Goal: Find contact information: Find contact information

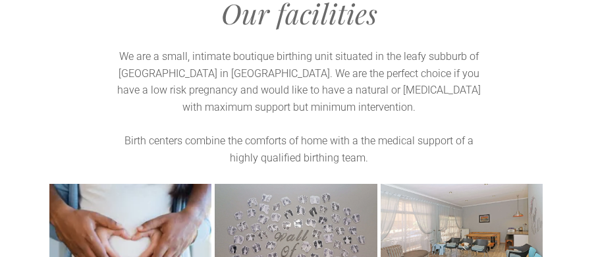
scroll to position [1581, 0]
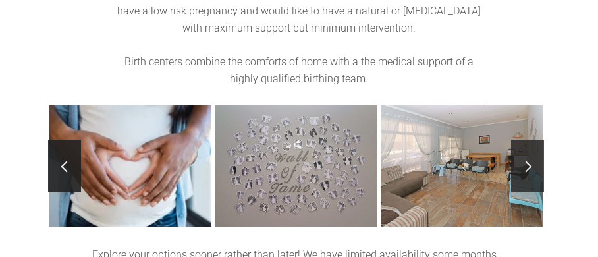
click at [522, 161] on span at bounding box center [526, 166] width 11 height 11
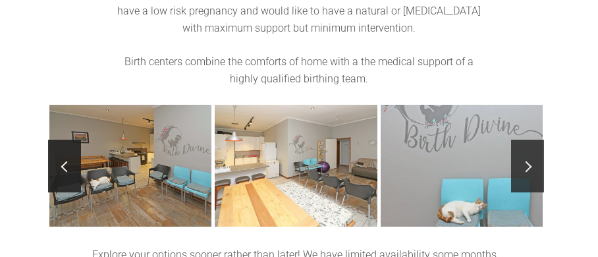
click at [522, 161] on span at bounding box center [526, 166] width 11 height 11
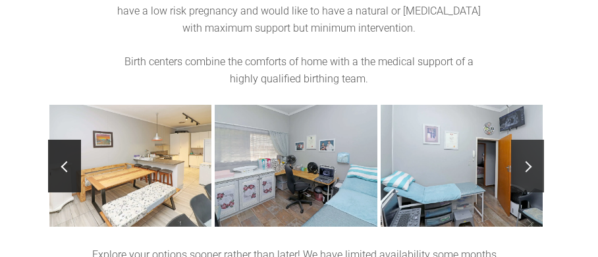
click at [522, 161] on span at bounding box center [526, 166] width 11 height 11
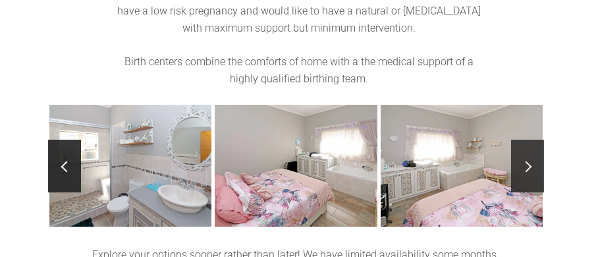
click at [522, 161] on span at bounding box center [526, 166] width 11 height 11
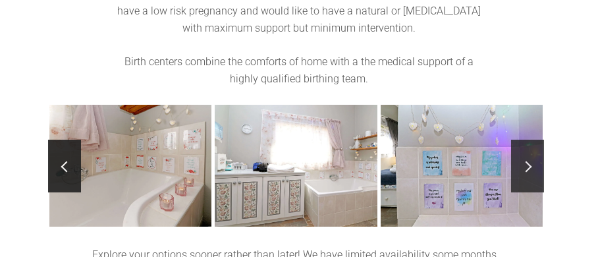
click at [522, 161] on span at bounding box center [526, 166] width 11 height 11
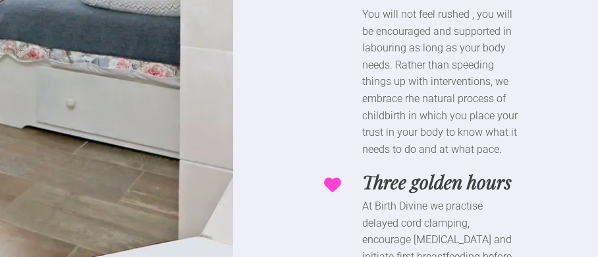
scroll to position [6895, 0]
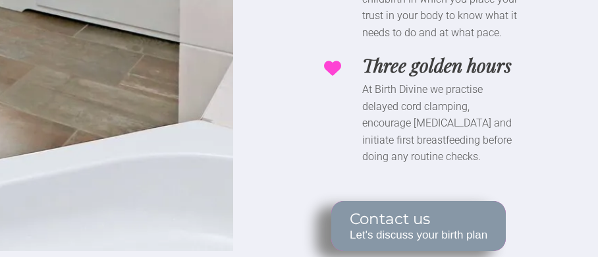
click at [440, 229] on span "Let's discuss your birth plan" at bounding box center [419, 235] width 138 height 13
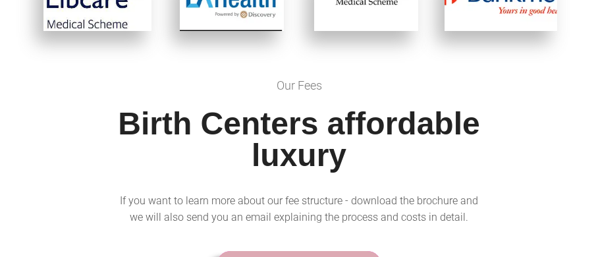
scroll to position [4063, 0]
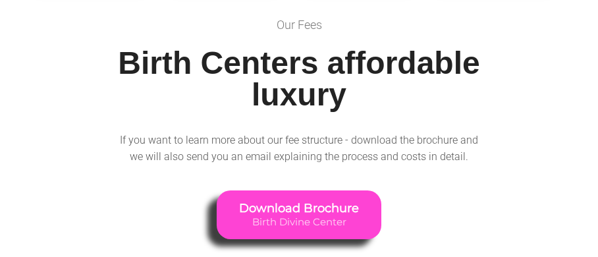
scroll to position [4194, 0]
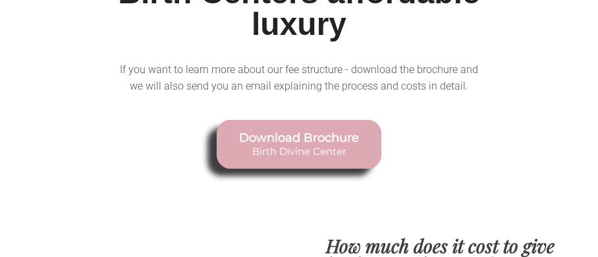
click at [327, 123] on link "Download Brochure Birth Divine Center" at bounding box center [299, 144] width 165 height 49
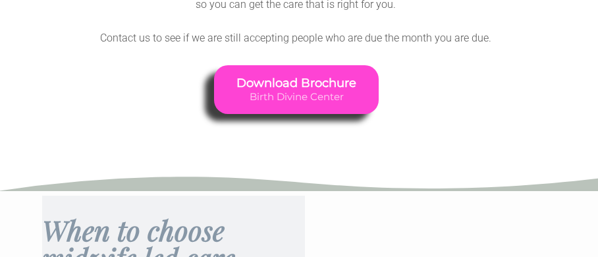
scroll to position [1758, 0]
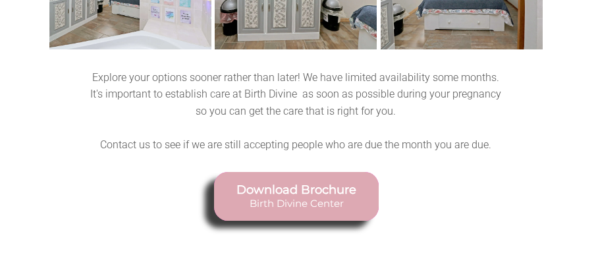
click at [329, 197] on span "Birth Divine Center" at bounding box center [296, 203] width 120 height 12
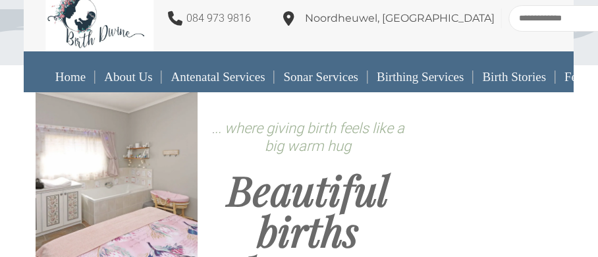
scroll to position [0, 0]
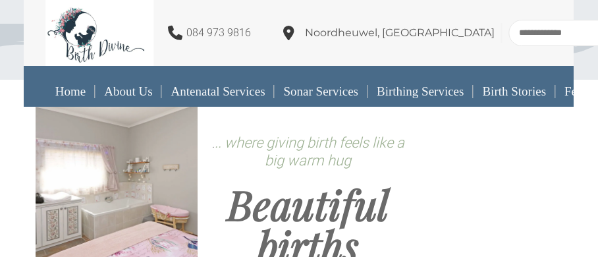
click at [403, 35] on span "Noordheuwel, Krugersdorp" at bounding box center [400, 32] width 190 height 13
click at [433, 36] on span "Noordheuwel, Krugersdorp" at bounding box center [400, 32] width 190 height 13
click at [294, 34] on icon at bounding box center [288, 33] width 11 height 14
click at [437, 27] on span "Noordheuwel, Krugersdorp" at bounding box center [400, 32] width 190 height 13
click at [509, 35] on input "text" at bounding box center [581, 33] width 145 height 26
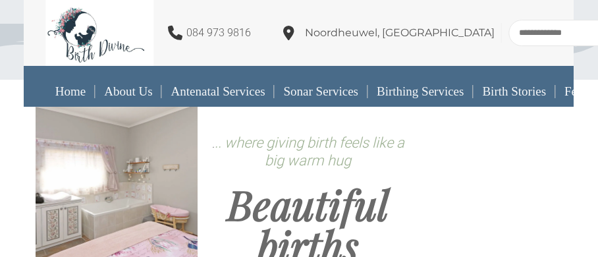
click at [321, 35] on span "Noordheuwel, Krugersdorp" at bounding box center [400, 32] width 190 height 13
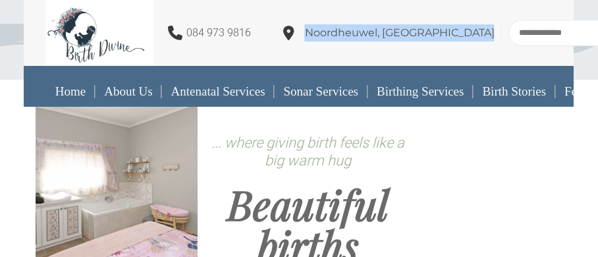
click at [321, 35] on span "Noordheuwel, Krugersdorp" at bounding box center [400, 32] width 190 height 13
copy div "Noordheuwel, Krugersdorp"
